Goal: Find specific page/section: Find specific page/section

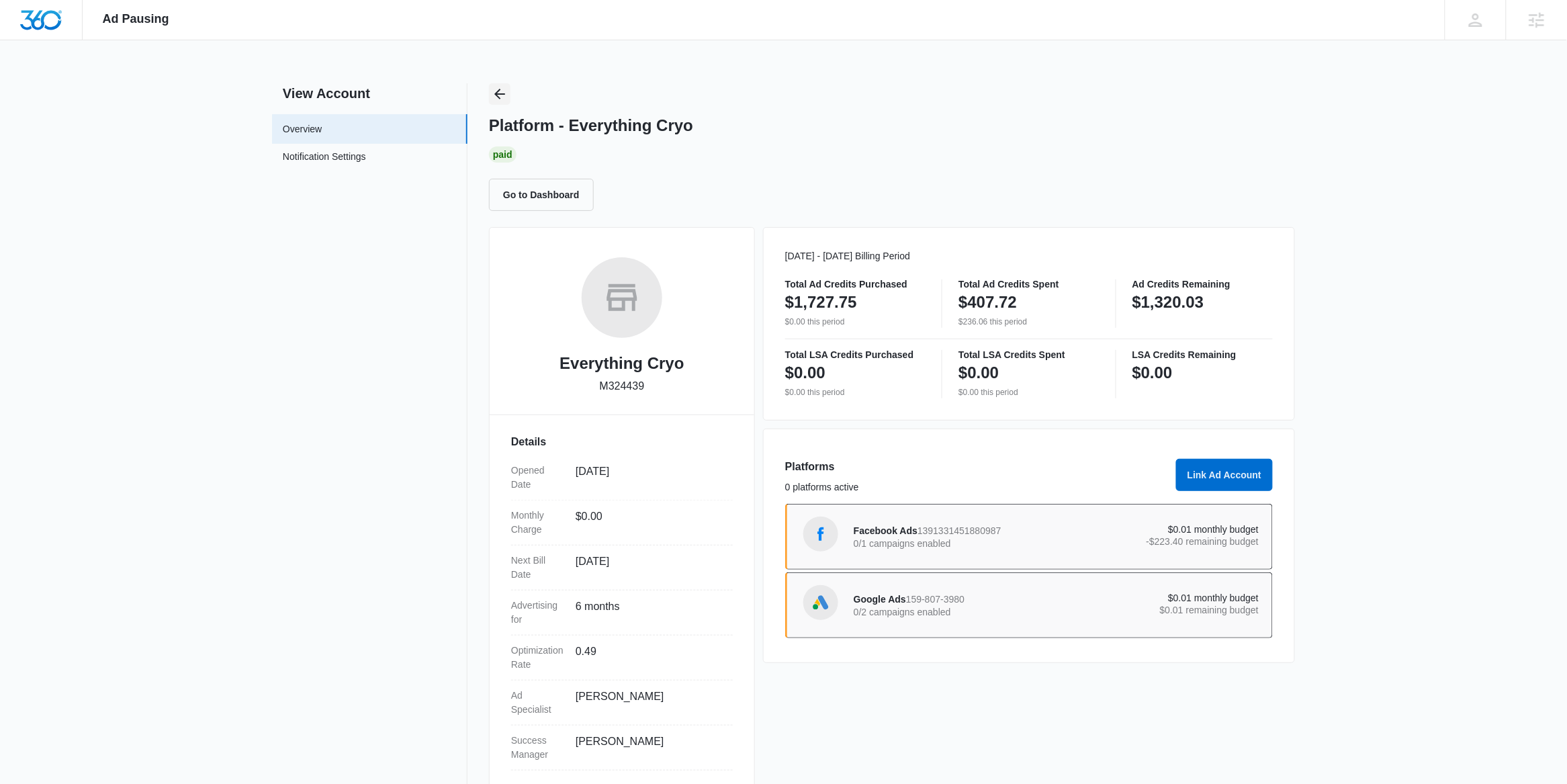
click at [505, 94] on icon "Back" at bounding box center [499, 94] width 11 height 11
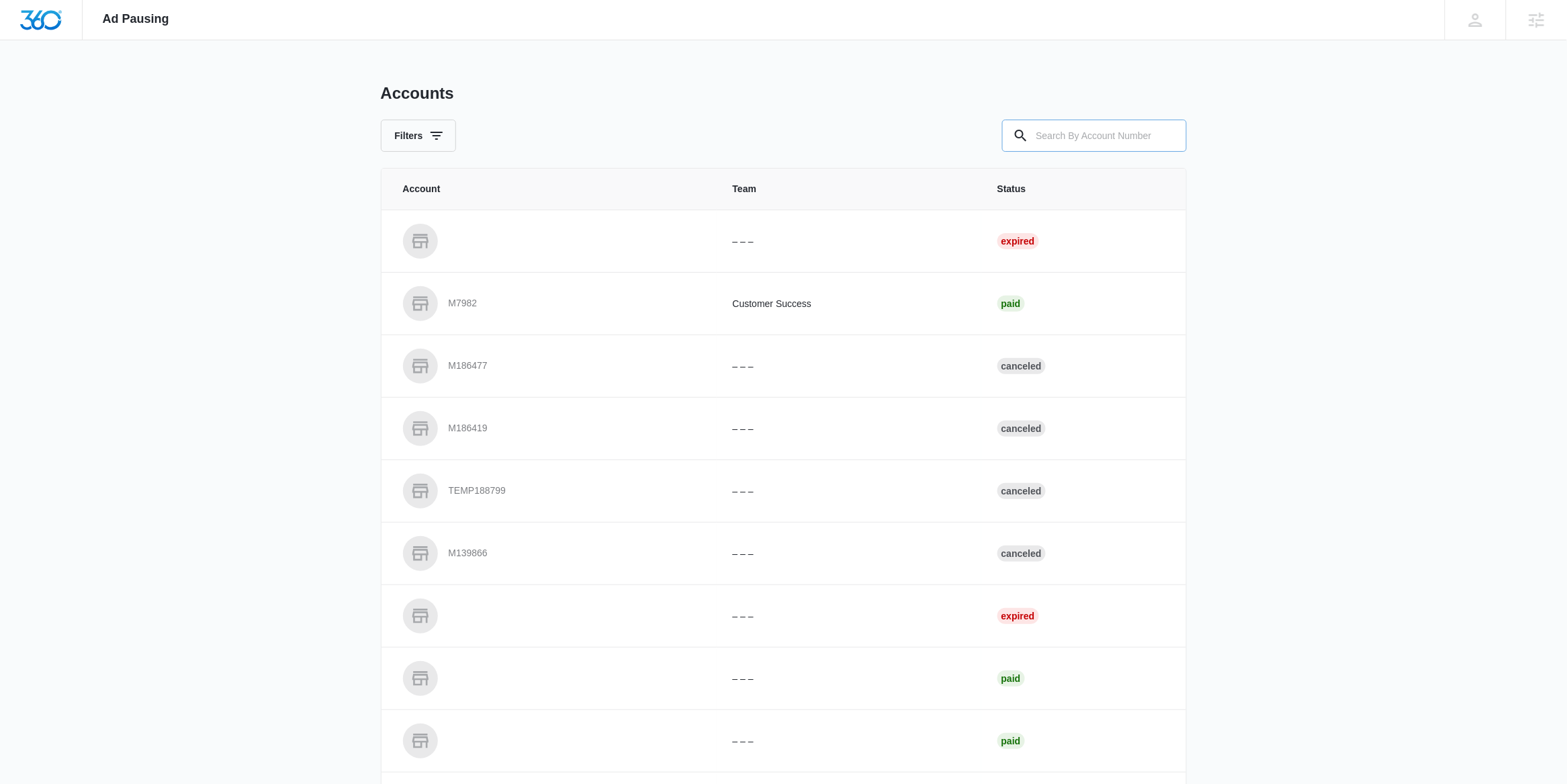
click at [1160, 139] on div at bounding box center [1168, 136] width 21 height 32
click at [1132, 131] on input "text" at bounding box center [1094, 136] width 184 height 32
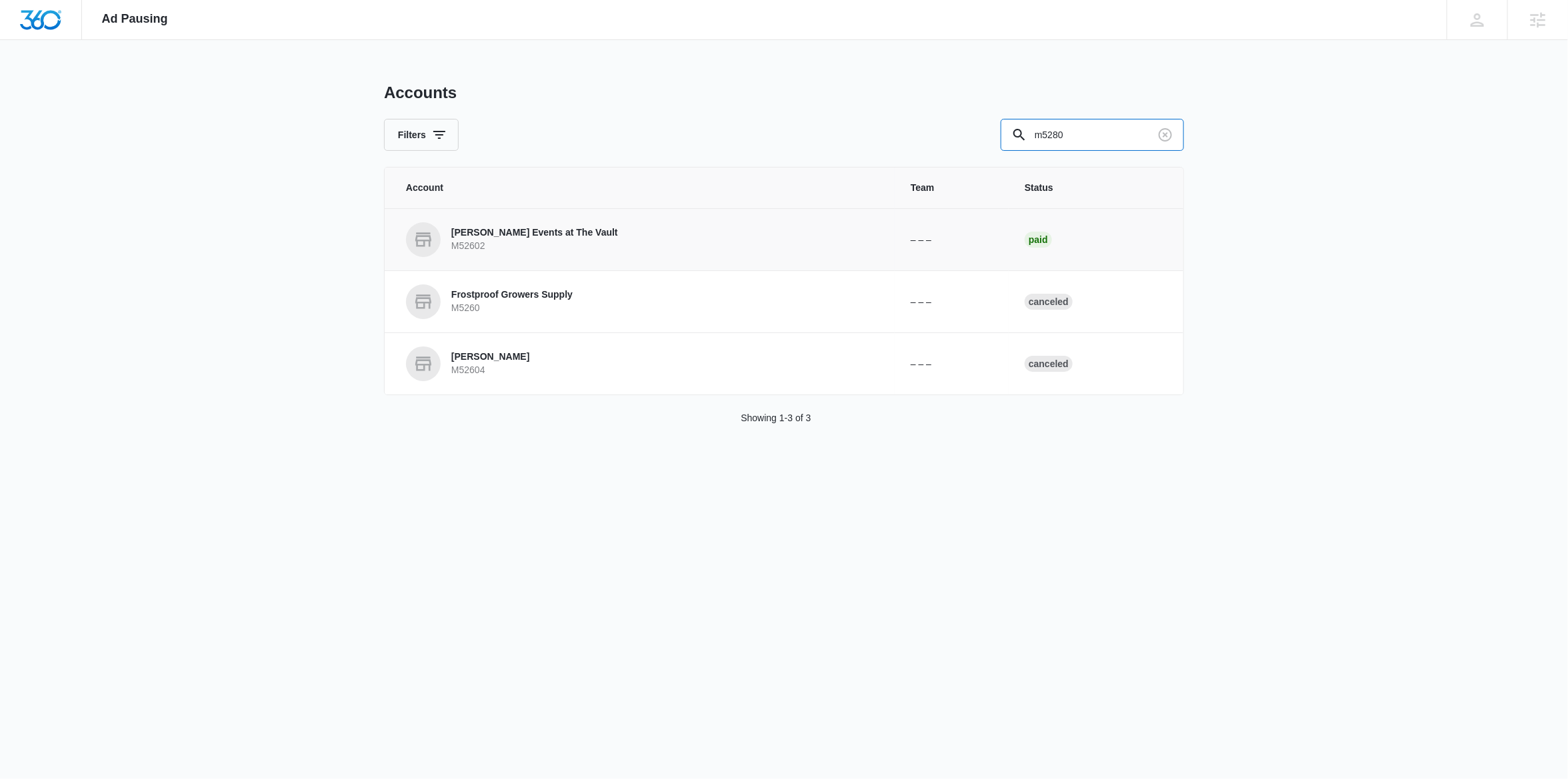
type input "m5280"
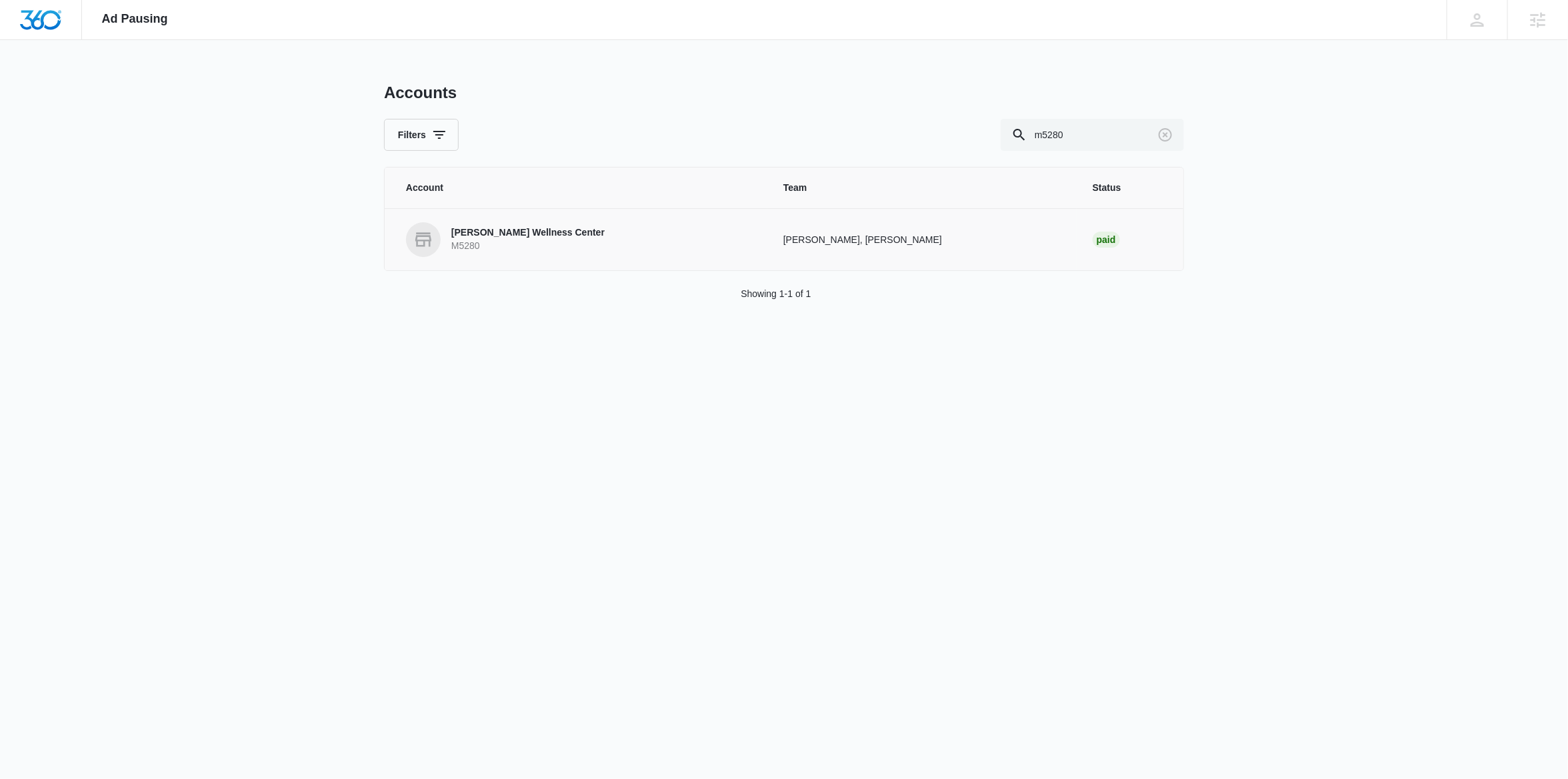
click at [503, 253] on link "Arne Wellness Center M5280" at bounding box center [579, 239] width 346 height 34
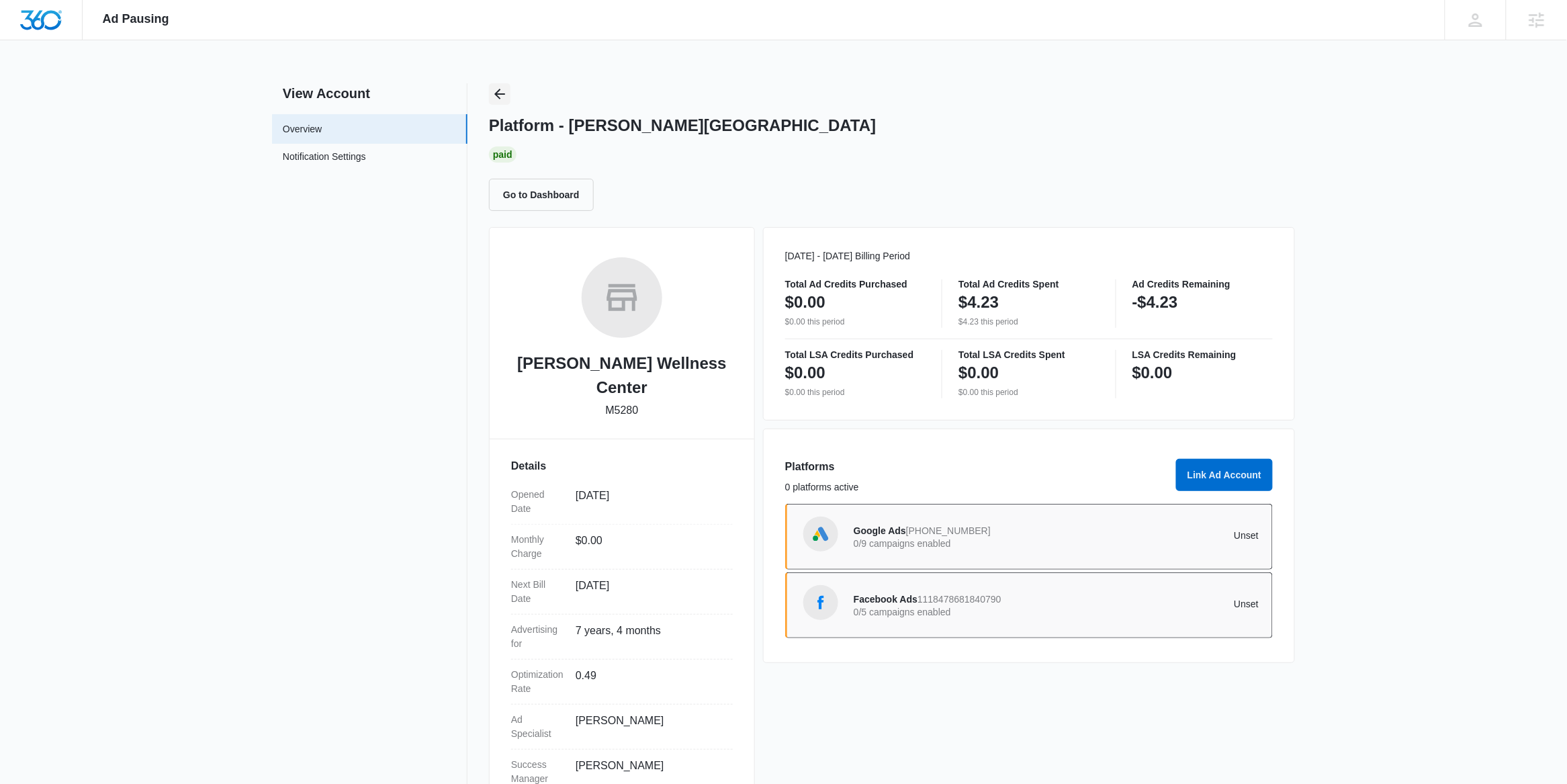
click at [497, 89] on icon "Back" at bounding box center [499, 94] width 16 height 16
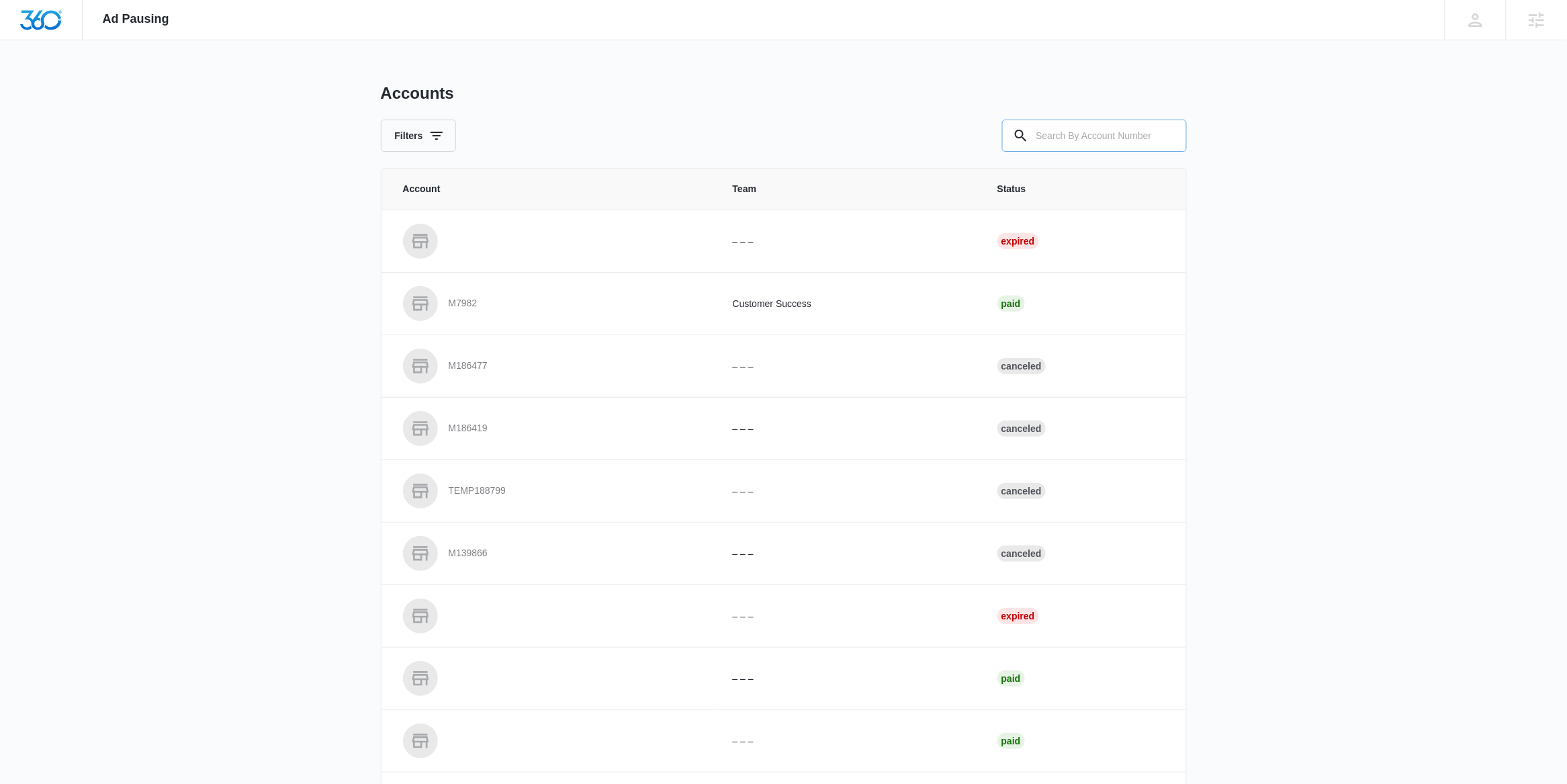
click at [1095, 119] on input "text" at bounding box center [1094, 136] width 184 height 32
click at [1070, 135] on input "text" at bounding box center [1094, 136] width 184 height 32
paste input "M331043"
type input "M331043"
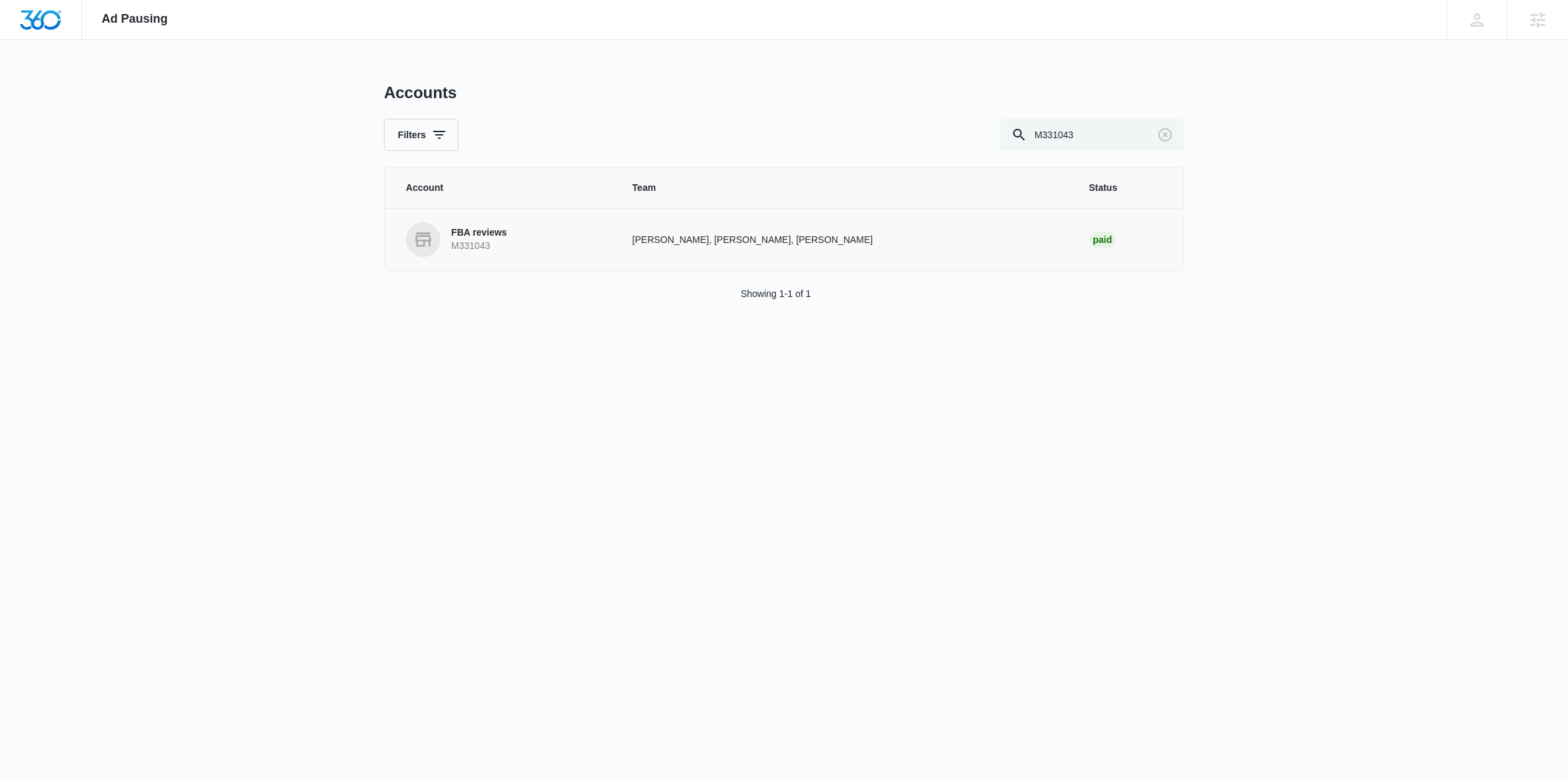
click at [518, 240] on link "FBA reviews M331043" at bounding box center [503, 239] width 195 height 34
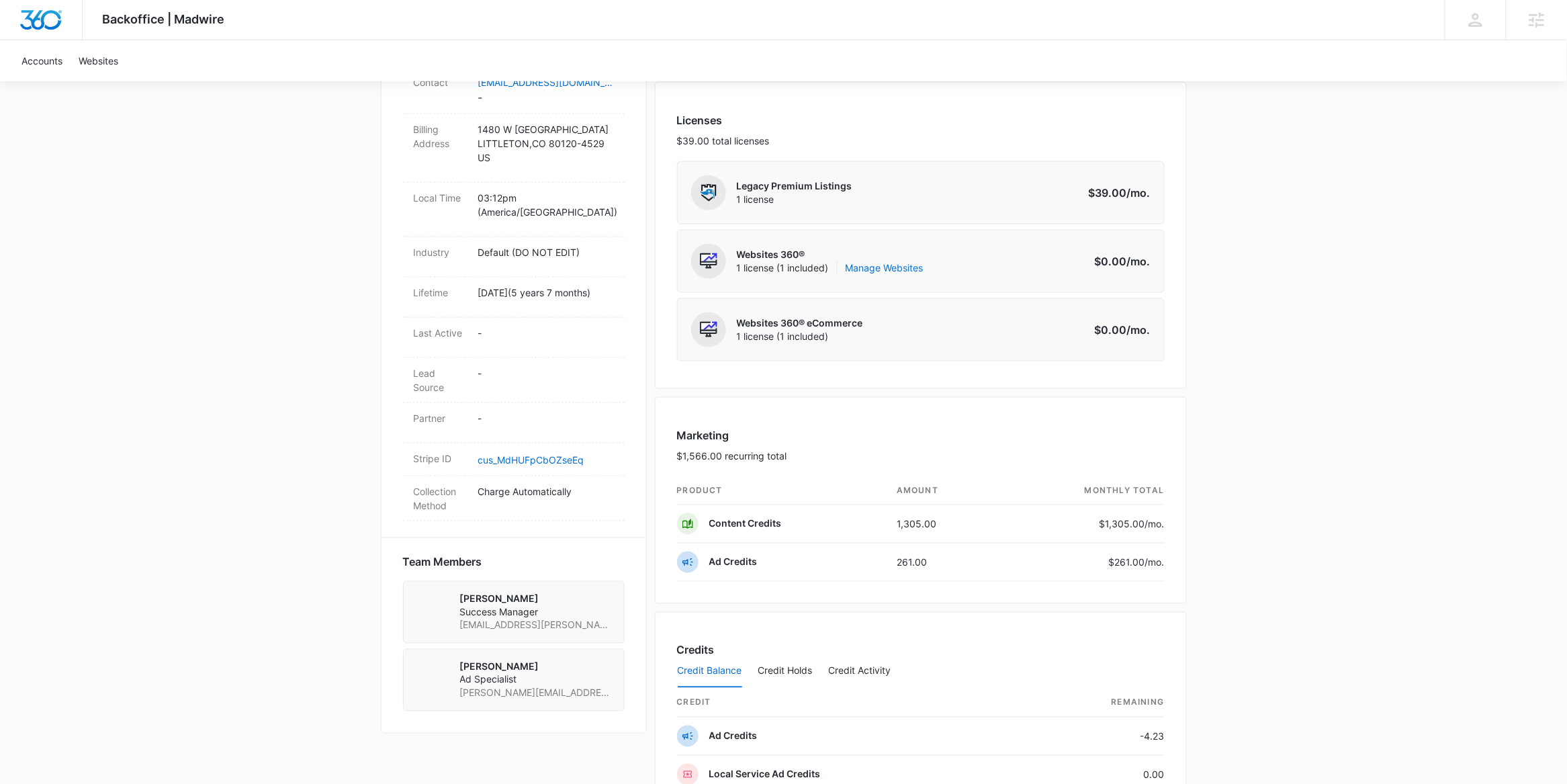
scroll to position [577, 0]
